Goal: Task Accomplishment & Management: Complete application form

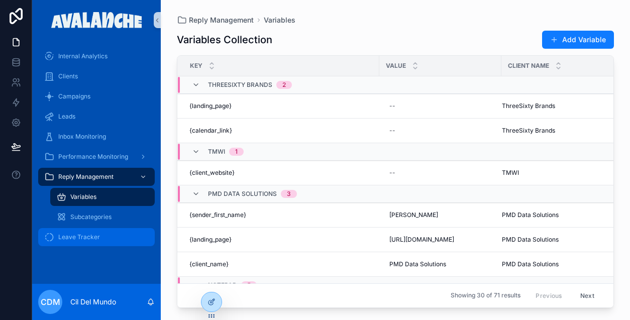
click at [85, 235] on span "Leave Tracker" at bounding box center [79, 237] width 42 height 8
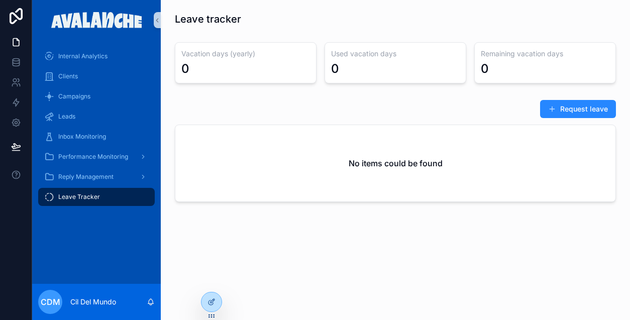
click at [579, 111] on button "Request leave" at bounding box center [578, 109] width 76 height 18
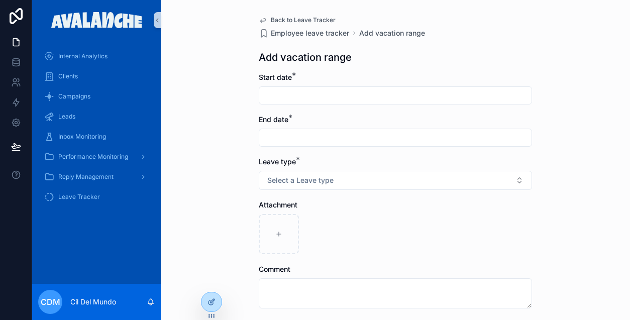
click at [329, 98] on input "scrollable content" at bounding box center [395, 95] width 272 height 14
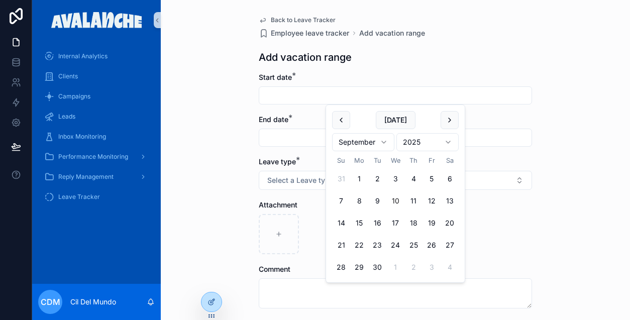
click at [192, 157] on div "Back to Leave Tracker Employee leave tracker Add vacation range Add vacation ra…" at bounding box center [395, 160] width 469 height 320
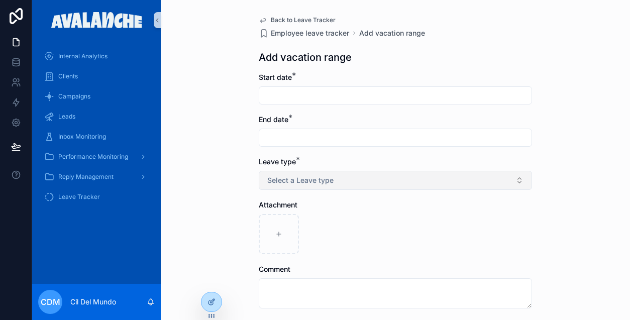
click at [300, 185] on span "Select a Leave type" at bounding box center [300, 180] width 66 height 10
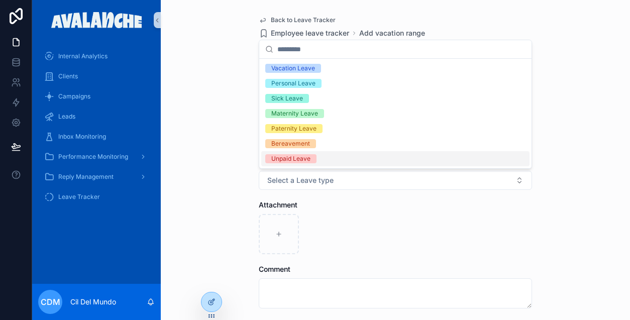
click at [402, 226] on div "scrollable content" at bounding box center [395, 234] width 273 height 40
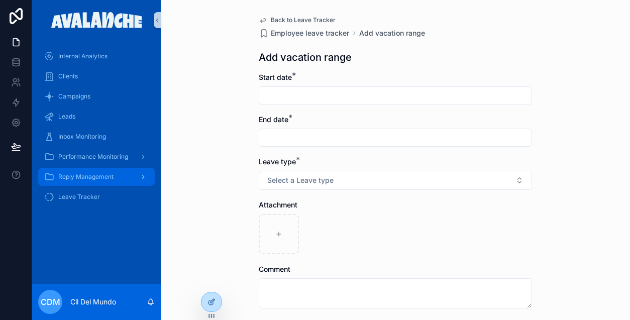
click at [105, 176] on span "Reply Management" at bounding box center [85, 177] width 55 height 8
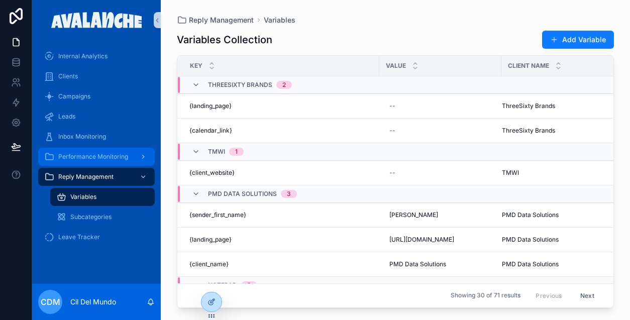
click at [100, 153] on span "Performance Monitoring" at bounding box center [93, 157] width 70 height 8
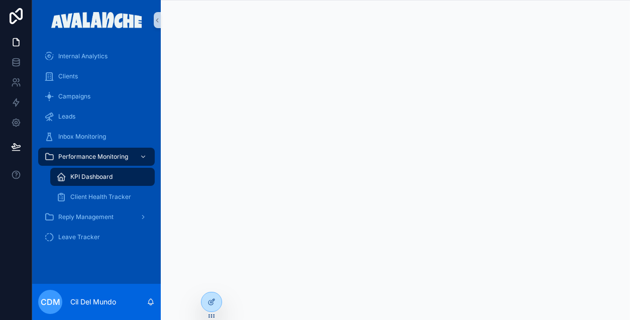
click at [92, 179] on span "KPI Dashboard" at bounding box center [91, 177] width 42 height 8
